Goal: Find specific page/section: Find specific page/section

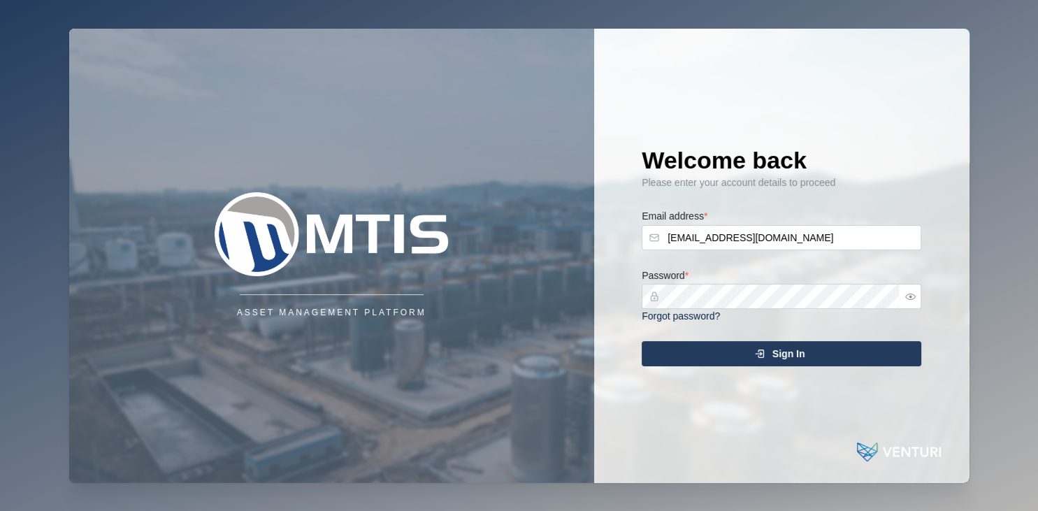
click at [720, 357] on div "Sign In" at bounding box center [778, 354] width 257 height 24
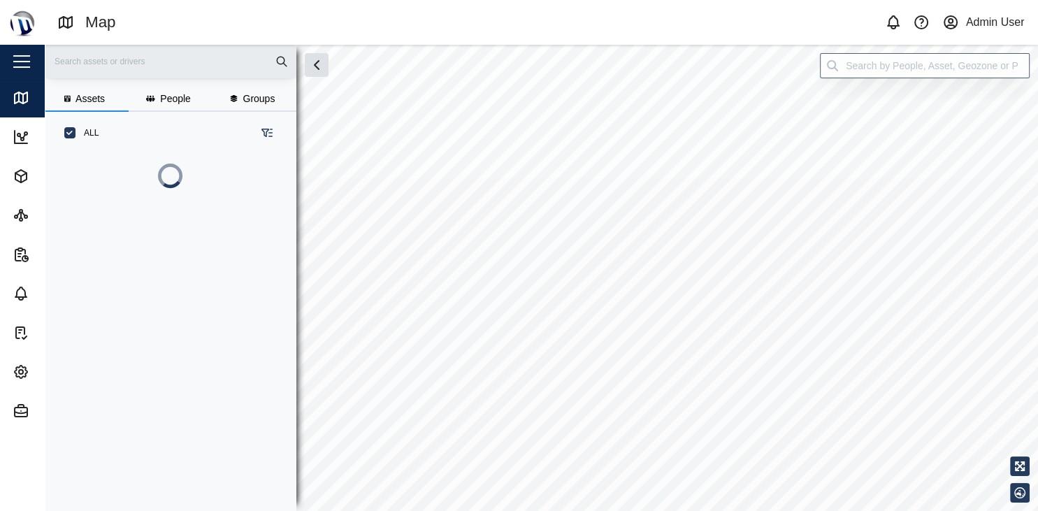
scroll to position [350, 229]
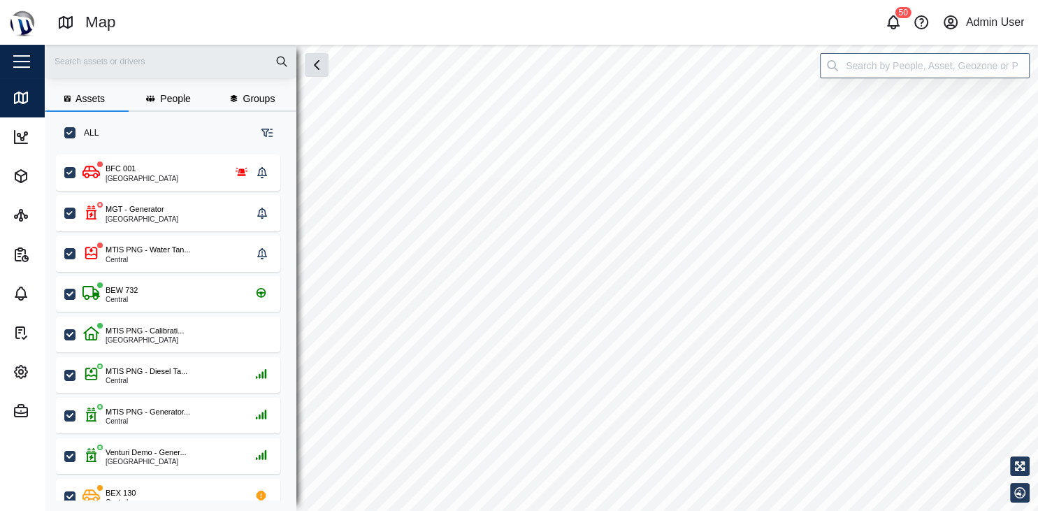
checkbox input "true"
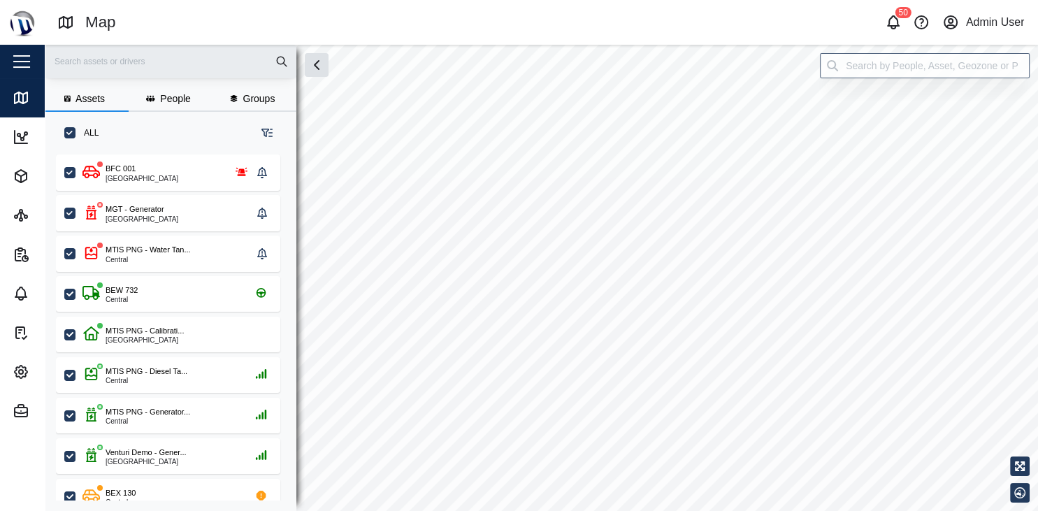
checkbox input "true"
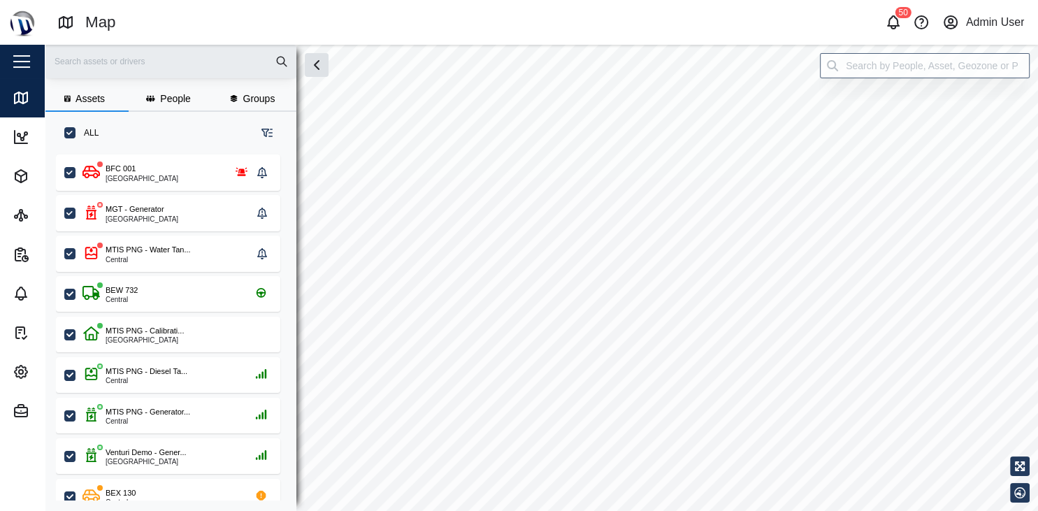
checkbox input "true"
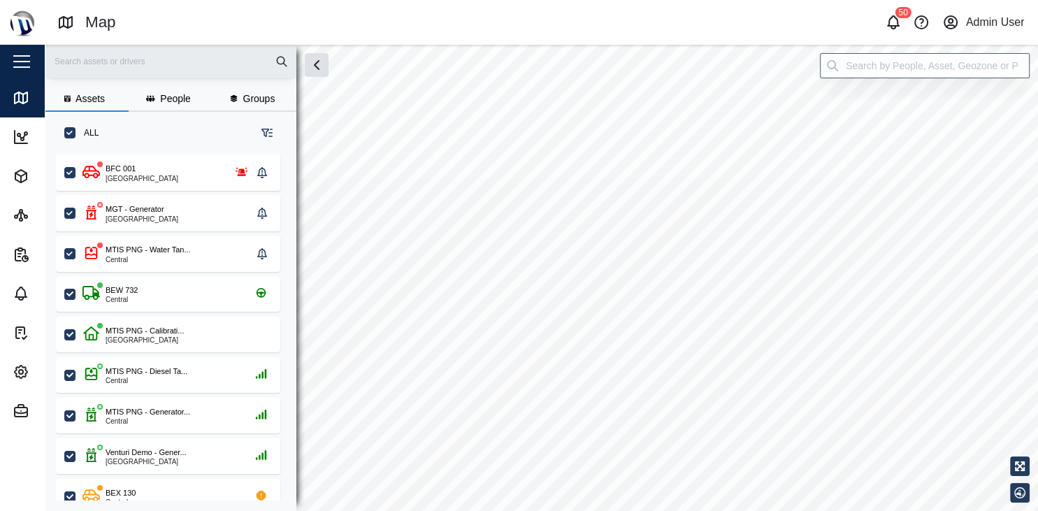
checkbox input "true"
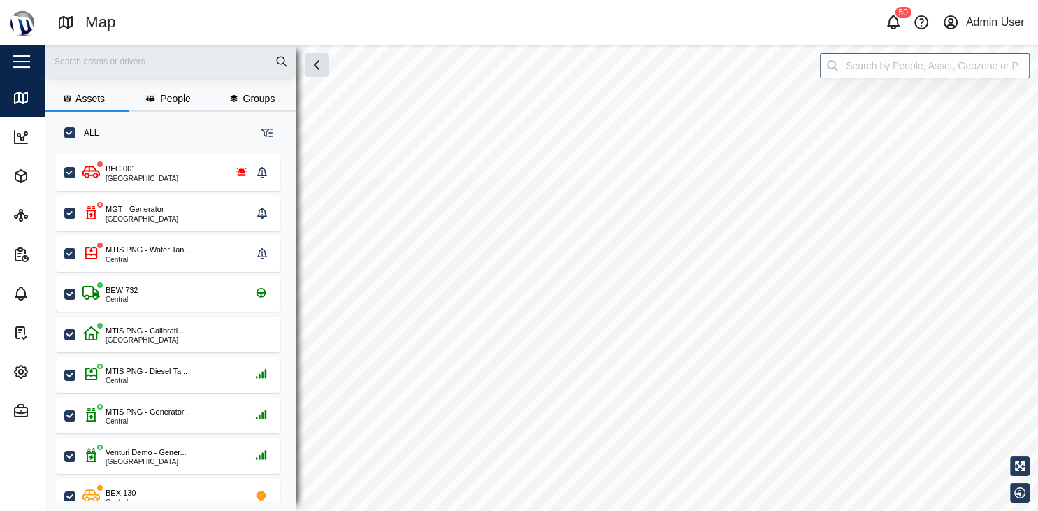
checkbox input "true"
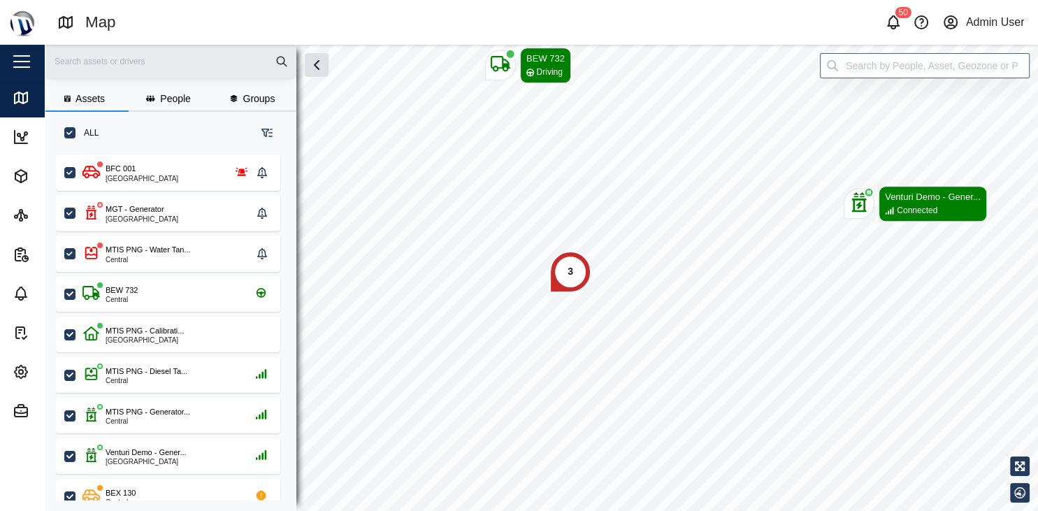
click at [558, 275] on div "3" at bounding box center [570, 272] width 42 height 42
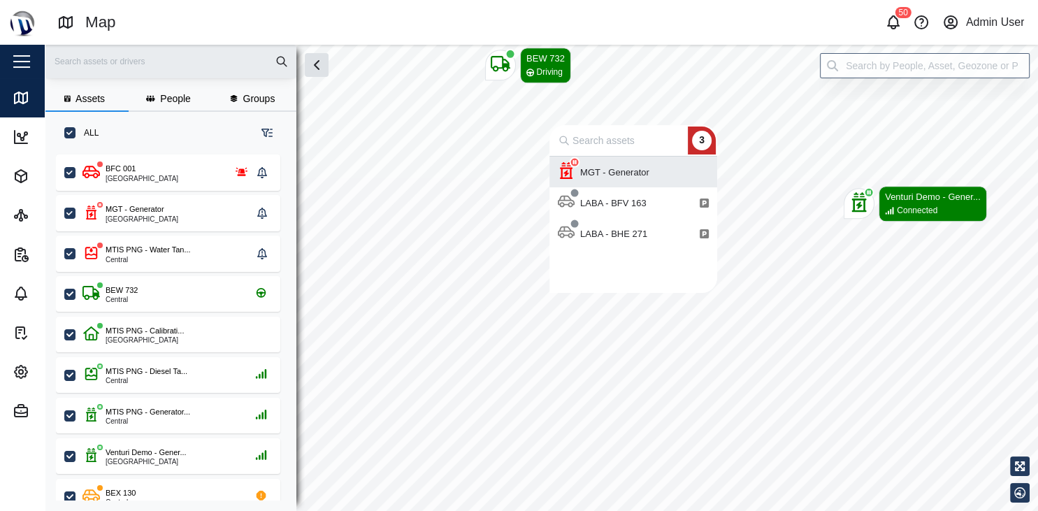
scroll to position [136, 168]
click at [605, 167] on div "MGT - Generator" at bounding box center [614, 172] width 80 height 14
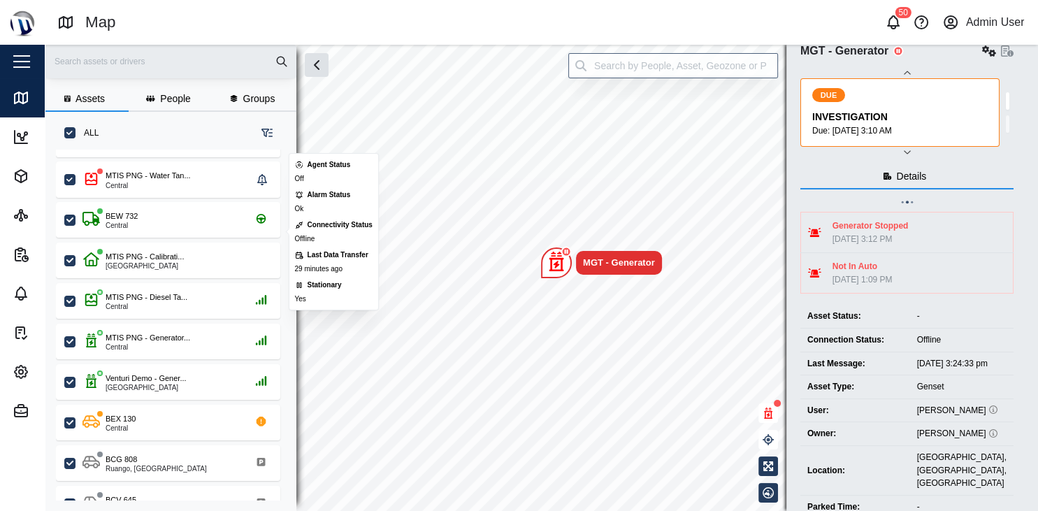
scroll to position [73, 0]
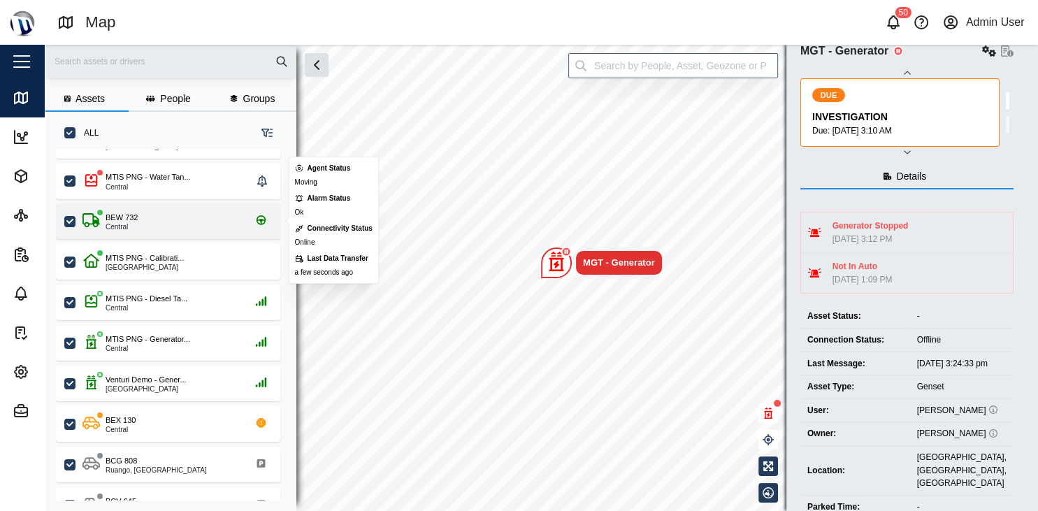
click at [132, 226] on div "Central" at bounding box center [122, 227] width 32 height 7
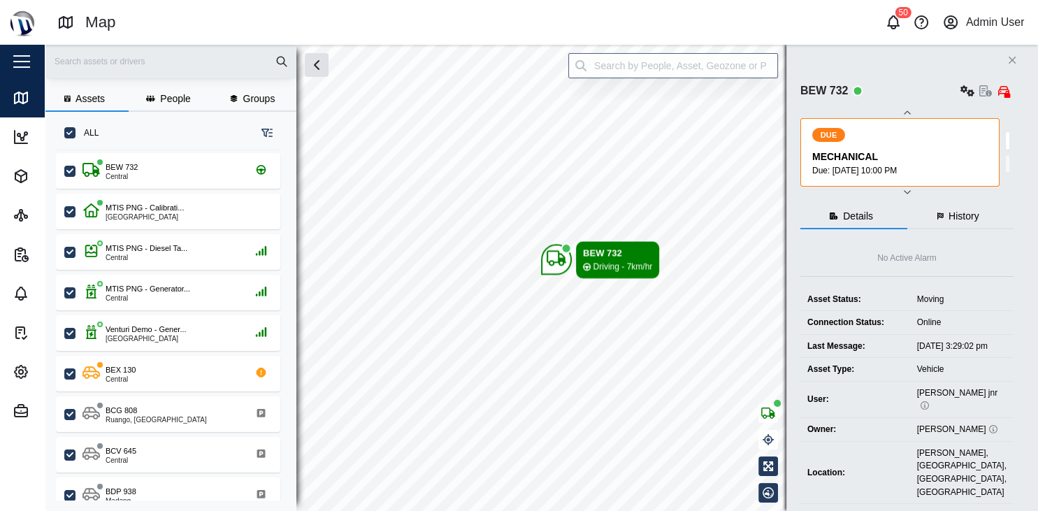
scroll to position [86, 0]
